Goal: Information Seeking & Learning: Learn about a topic

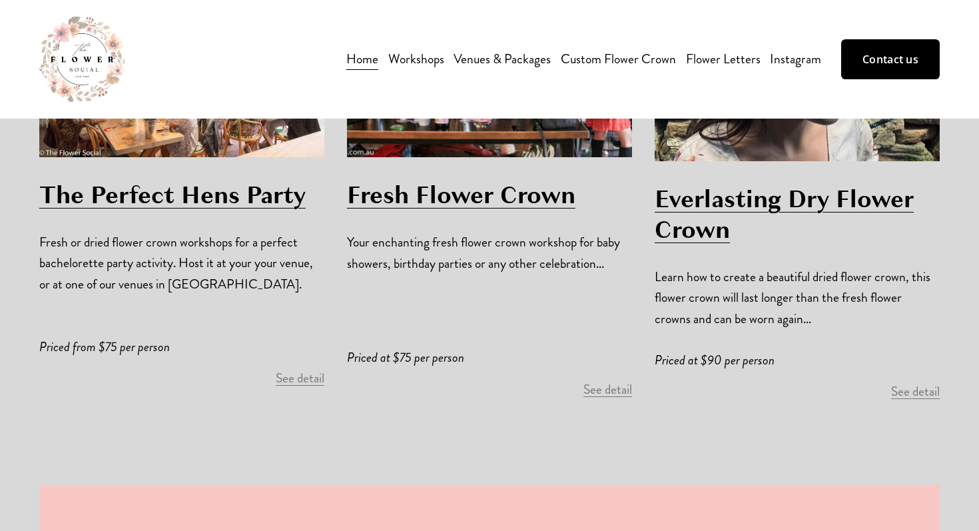
scroll to position [1042, 0]
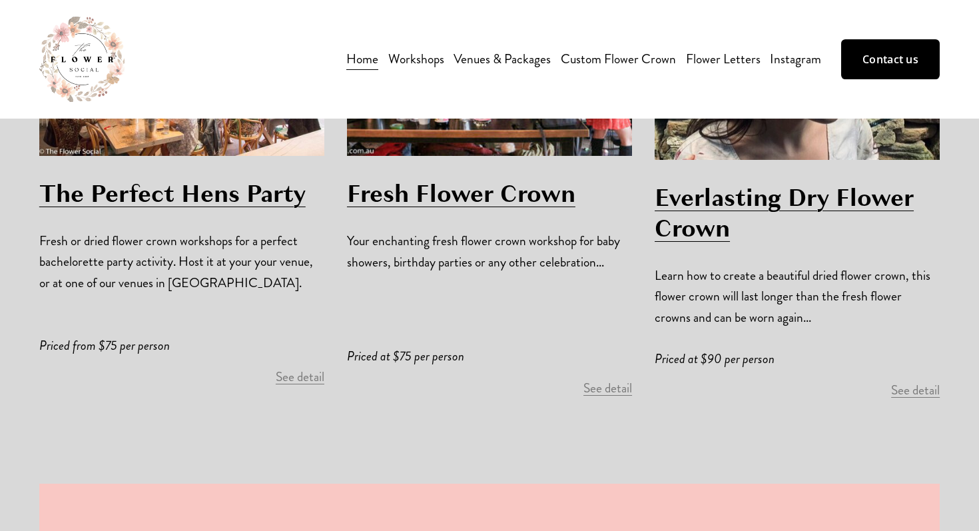
click at [0, 0] on span "Christmas Wreath Workshop" at bounding box center [0, 0] width 0 height 0
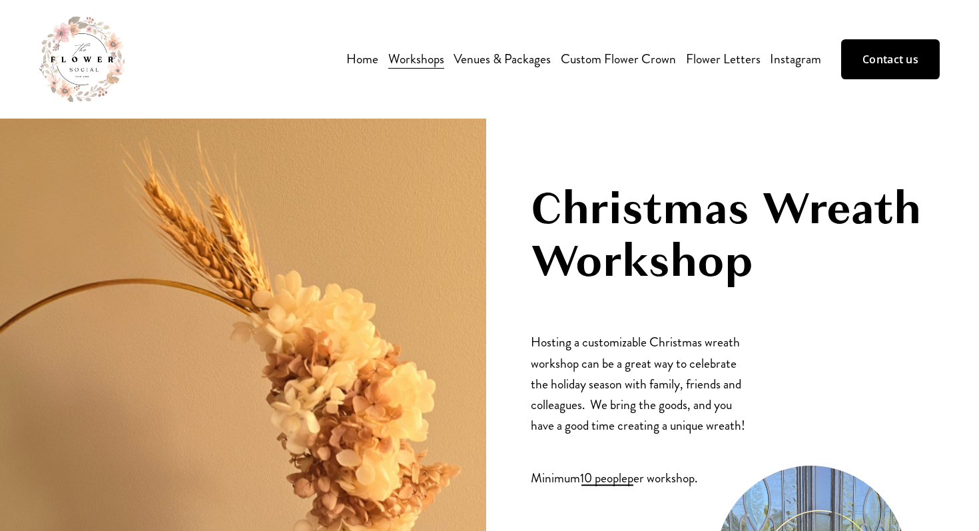
click at [603, 137] on div "Christmas Wreath Workshop Hosting a customizable Christmas wreath workshop can …" at bounding box center [489, 461] width 979 height 686
click at [509, 57] on link "Venues & Packages" at bounding box center [501, 58] width 97 height 23
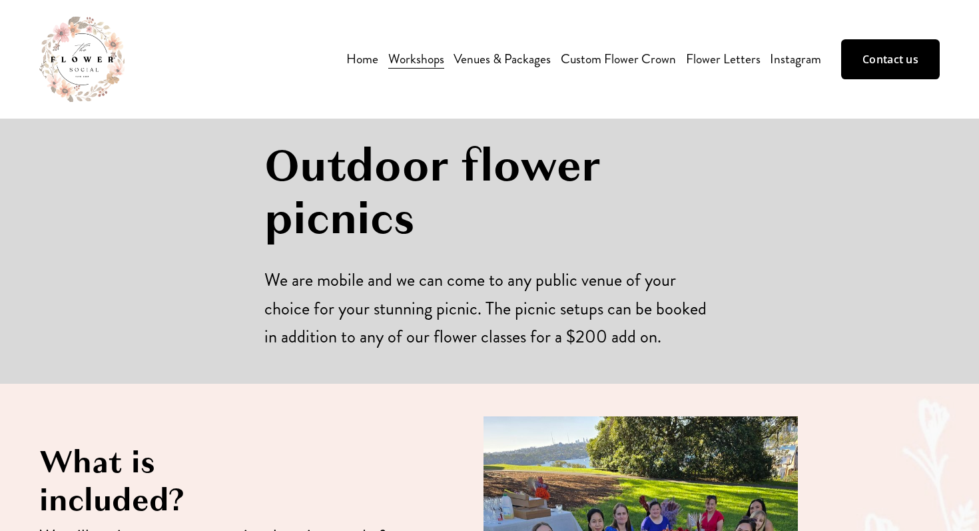
scroll to position [11, 0]
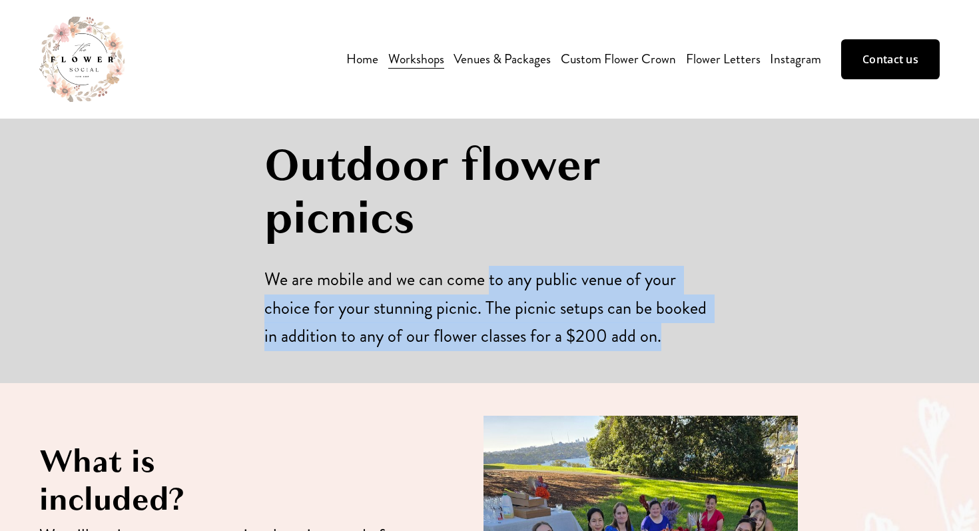
drag, startPoint x: 487, startPoint y: 355, endPoint x: 495, endPoint y: 232, distance: 123.4
click at [493, 238] on div "Outdoor flower picnics We are mobile and we can come to any public venue of you…" at bounding box center [489, 245] width 979 height 276
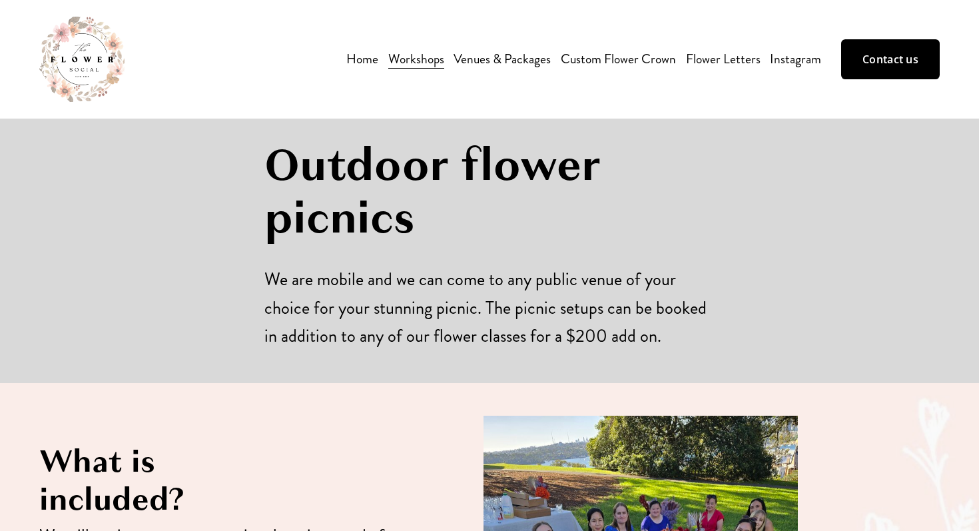
click at [495, 233] on h1 "Outdoor flower picnics" at bounding box center [489, 191] width 450 height 105
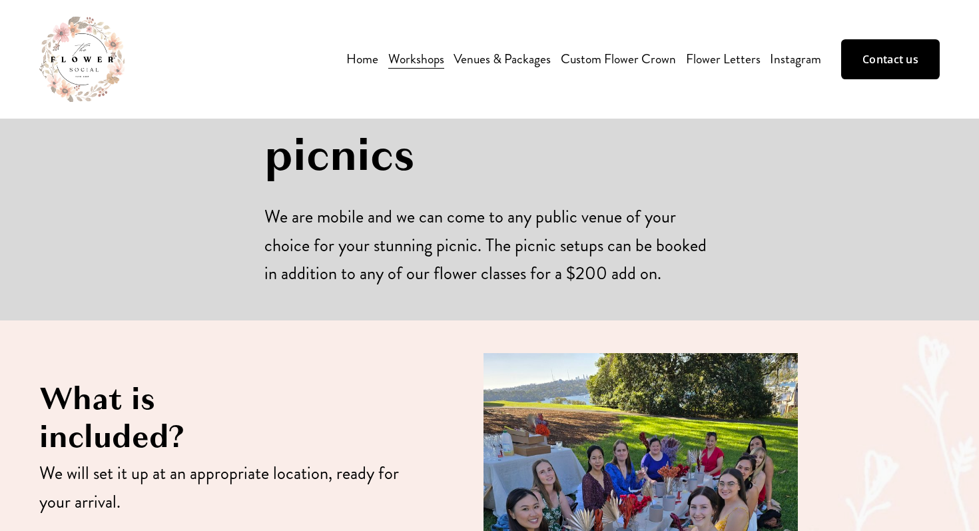
scroll to position [57, 0]
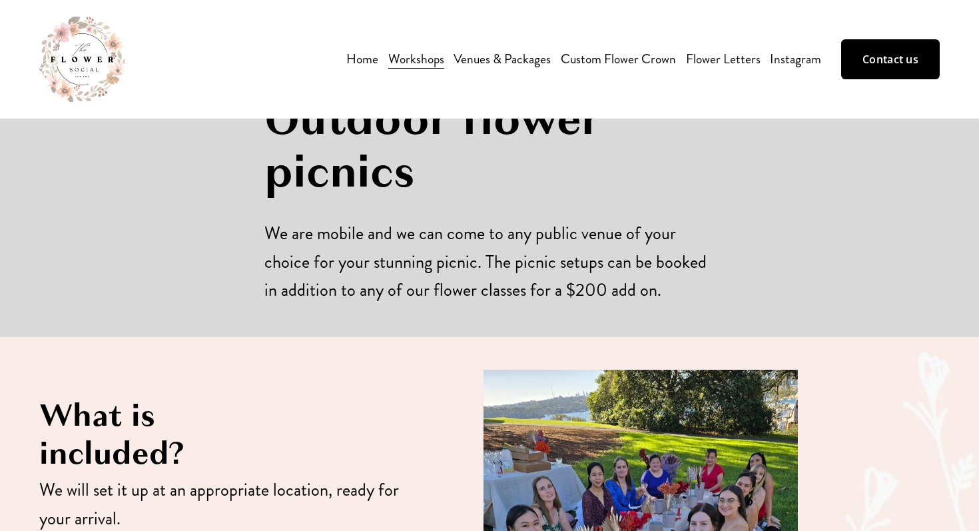
click at [370, 55] on link "Home" at bounding box center [362, 58] width 32 height 23
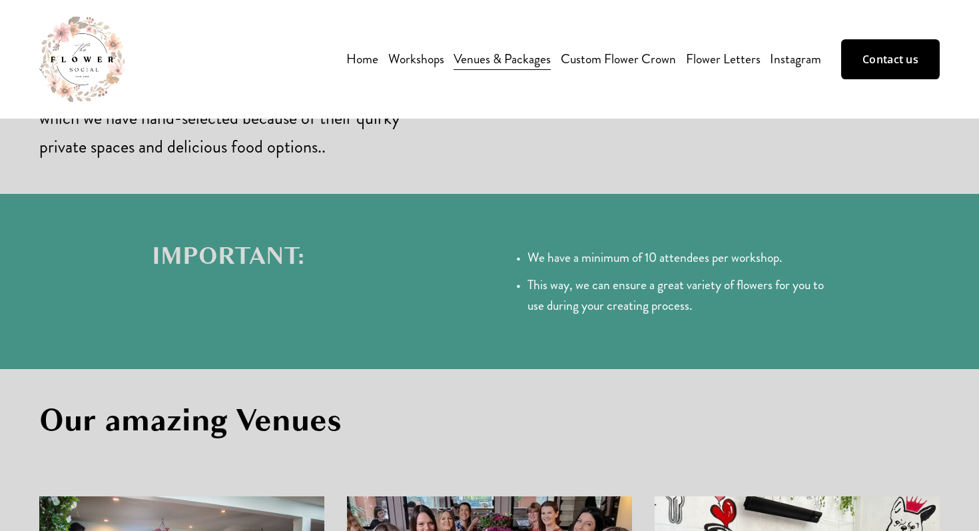
scroll to position [683, 0]
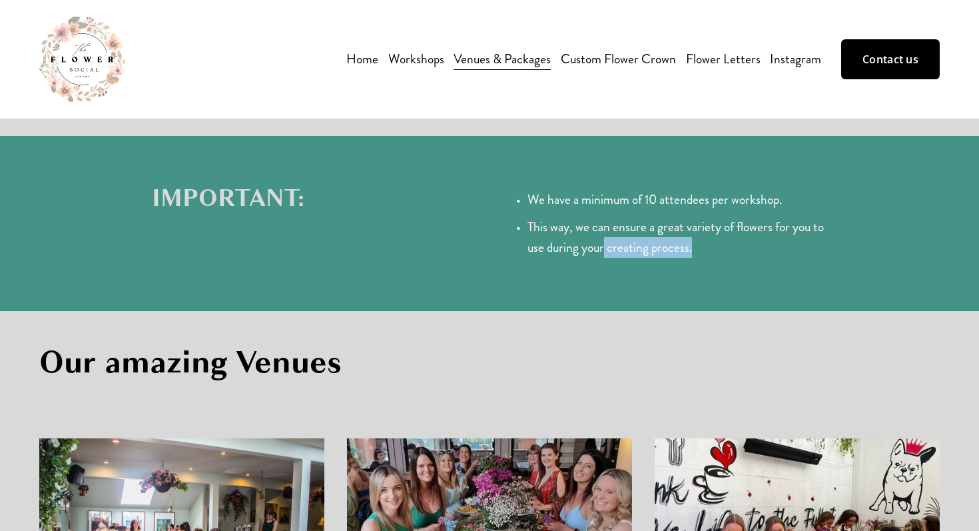
drag, startPoint x: 605, startPoint y: 238, endPoint x: 646, endPoint y: 272, distance: 52.9
click at [646, 272] on div "IMPORTANT: We have a minimum of 10 attendees per workshop. This way, we can ens…" at bounding box center [489, 223] width 979 height 146
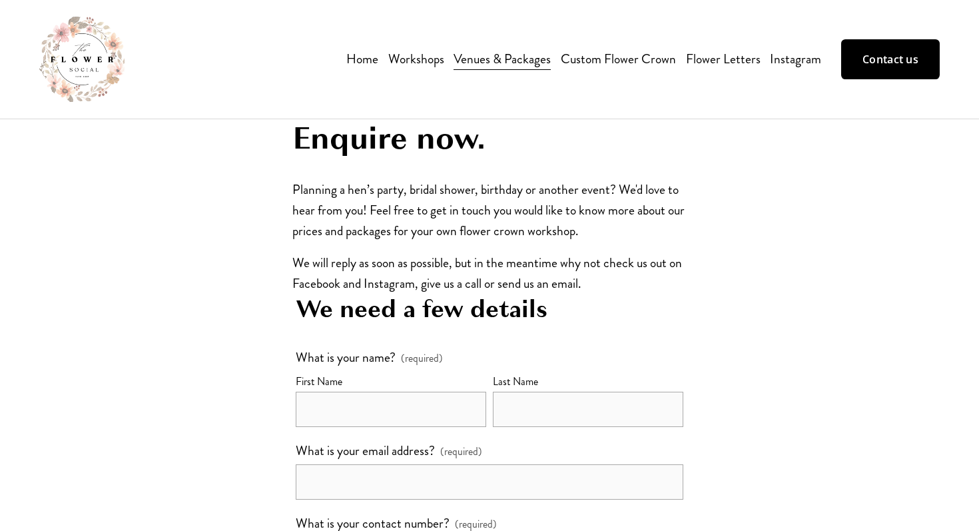
scroll to position [2022, 0]
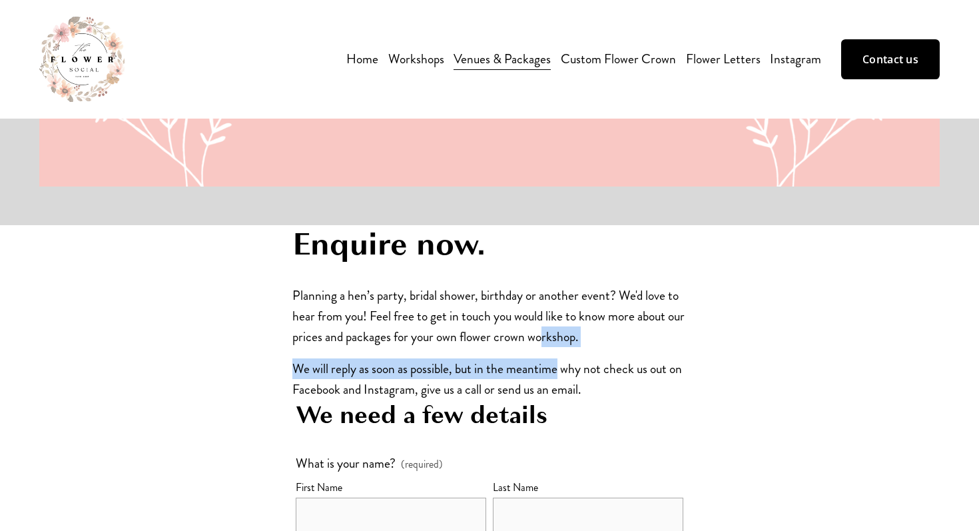
drag, startPoint x: 559, startPoint y: 336, endPoint x: 561, endPoint y: 301, distance: 34.7
click at [561, 301] on div "Enquire now. Planning a hen’s party, bridal shower, birthday or another event? …" at bounding box center [489, 312] width 394 height 174
click at [561, 301] on p "Planning a hen’s party, bridal shower, birthday or another event? We'd love to …" at bounding box center [489, 316] width 394 height 63
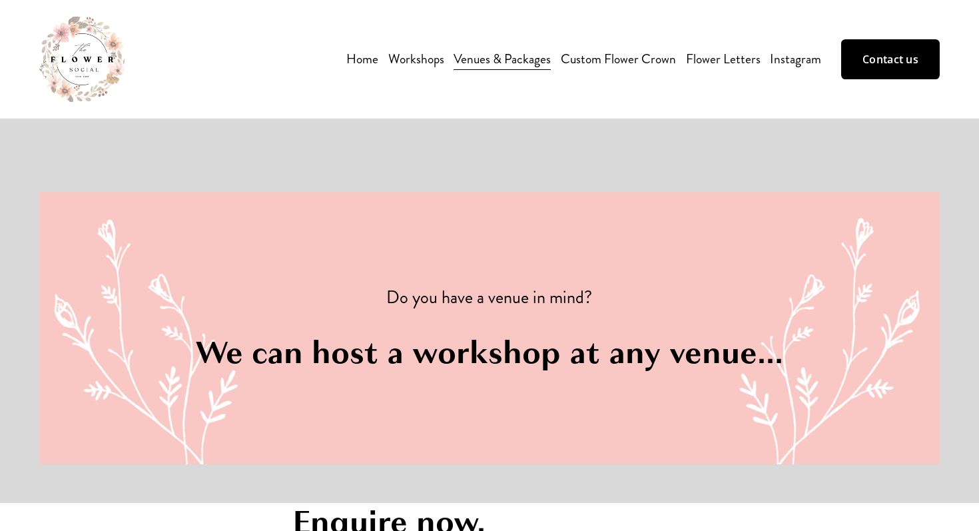
scroll to position [1757, 0]
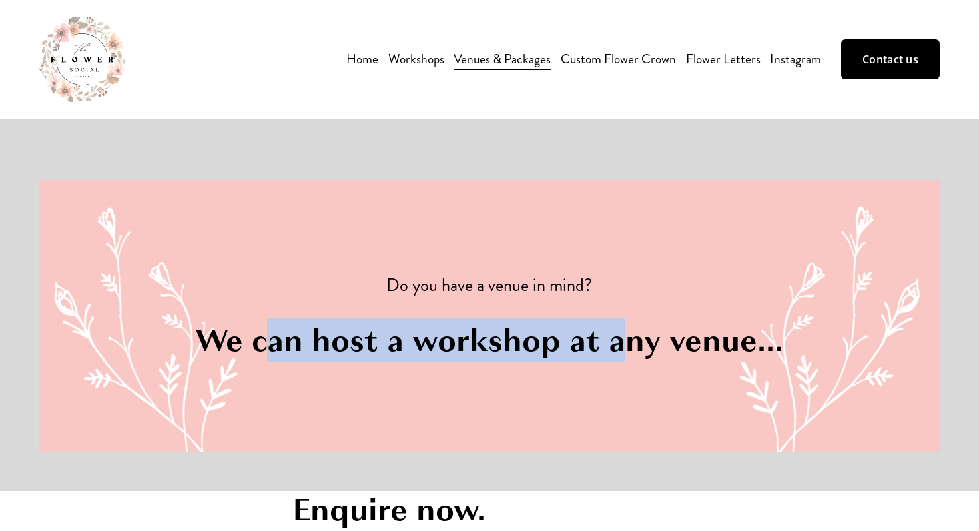
drag, startPoint x: 269, startPoint y: 316, endPoint x: 637, endPoint y: 320, distance: 368.1
click at [637, 322] on h2 "We can host a workshop at any venue..." at bounding box center [489, 341] width 616 height 39
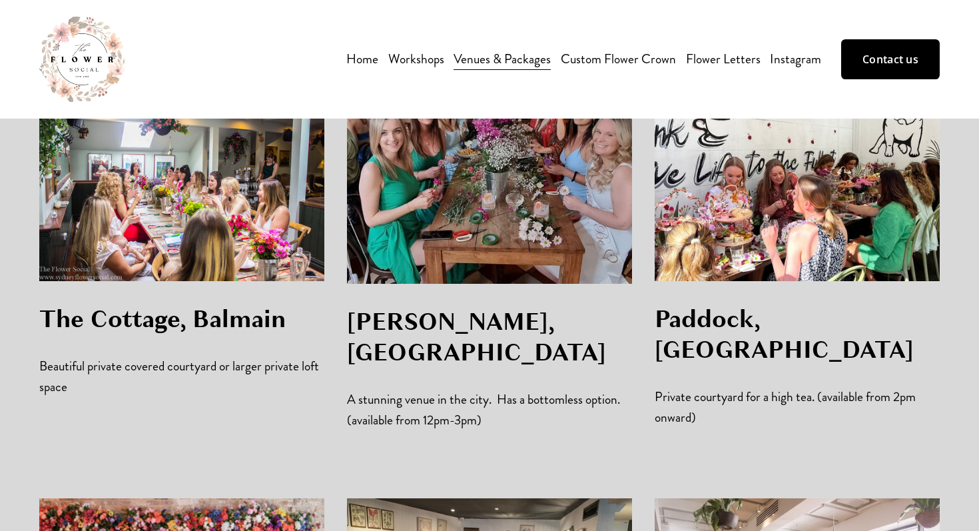
scroll to position [1042, 0]
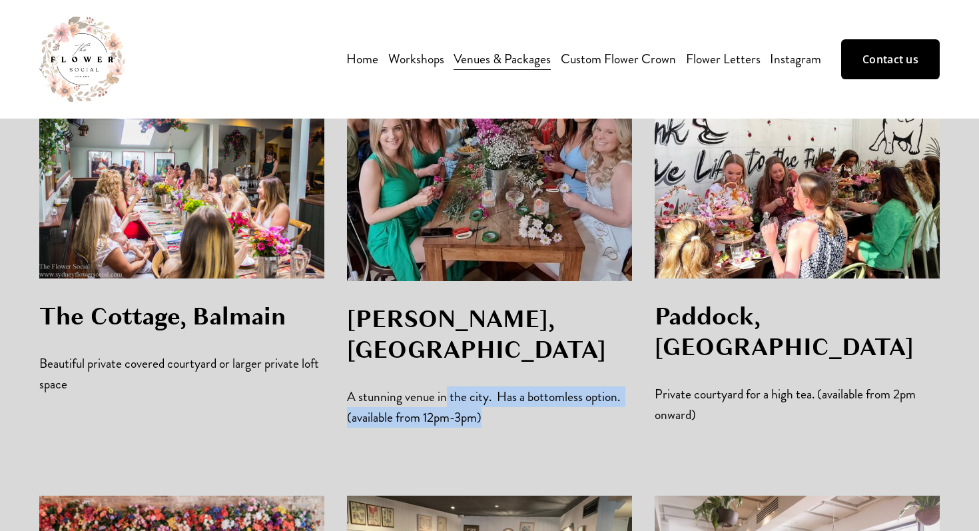
drag, startPoint x: 447, startPoint y: 368, endPoint x: 525, endPoint y: 389, distance: 80.6
click at [525, 389] on p "A stunning venue in the city. Has a bottomless option. (available from 12pm-3pm)" at bounding box center [489, 407] width 285 height 42
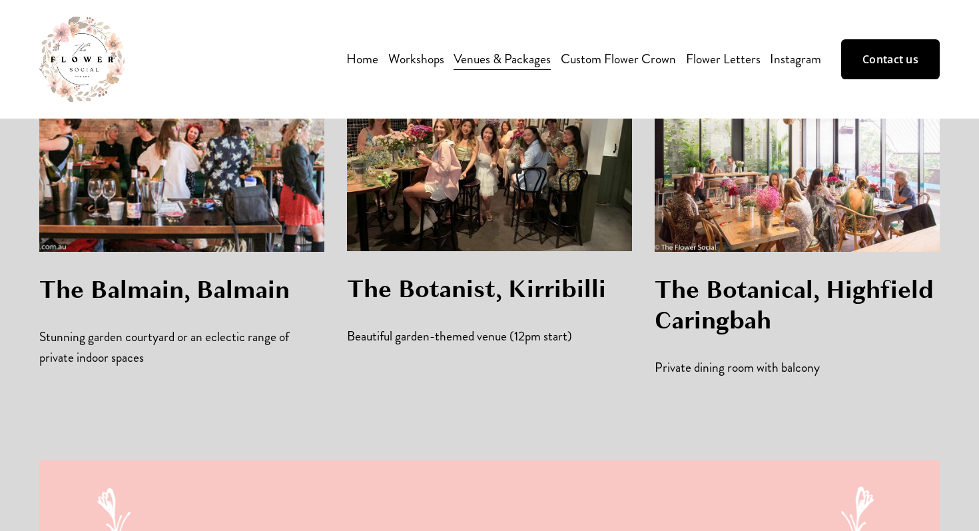
scroll to position [1478, 0]
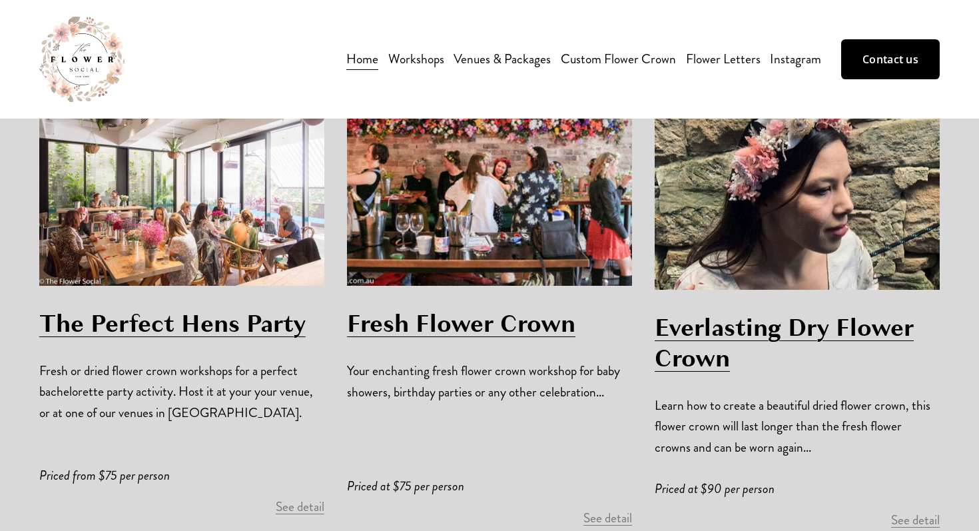
scroll to position [889, 0]
